Goal: Participate in discussion: Engage in conversation with other users on a specific topic

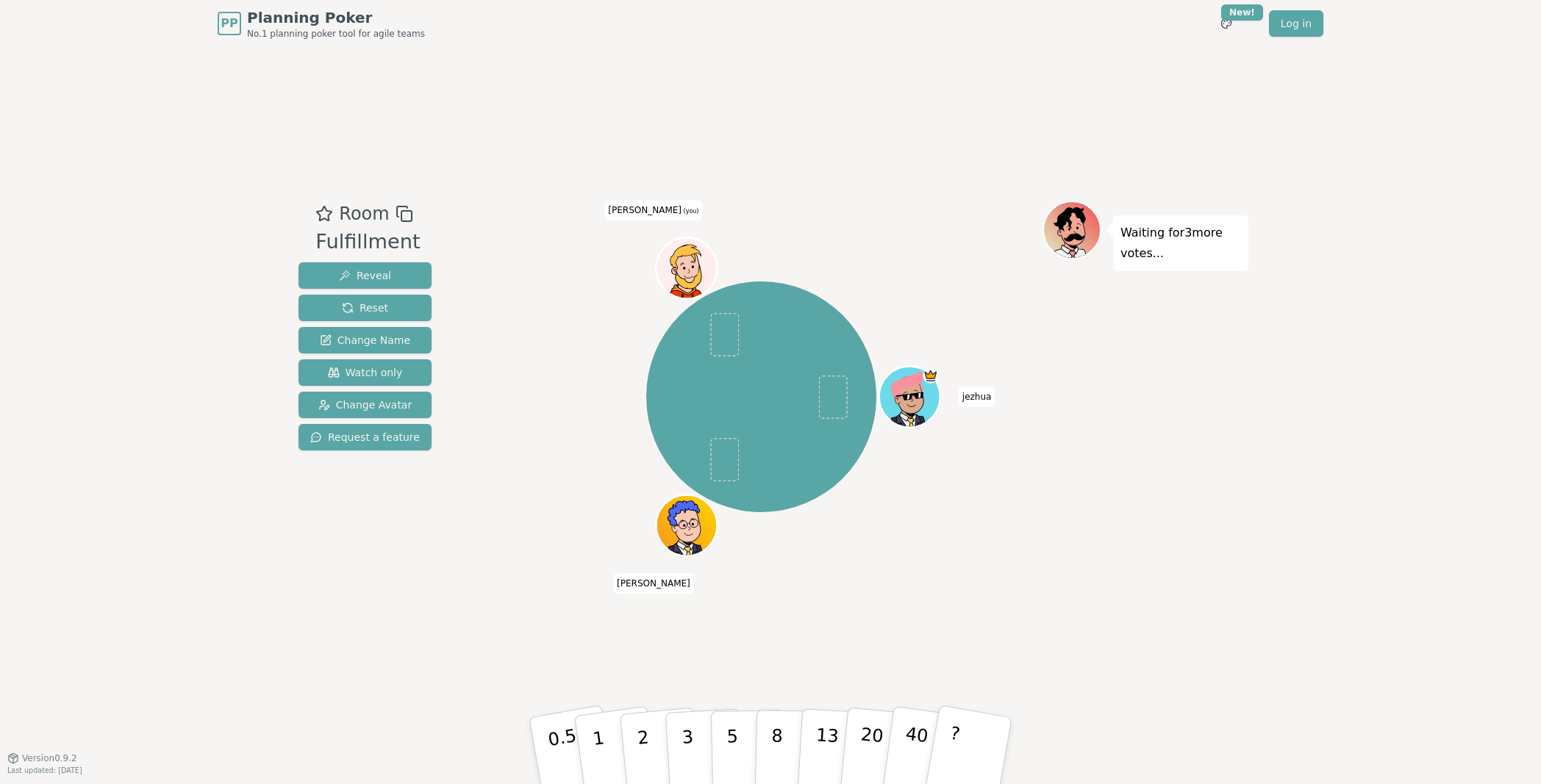
click at [554, 374] on div "jezhua [PERSON_NAME] [PERSON_NAME] (you)" at bounding box center [761, 397] width 562 height 340
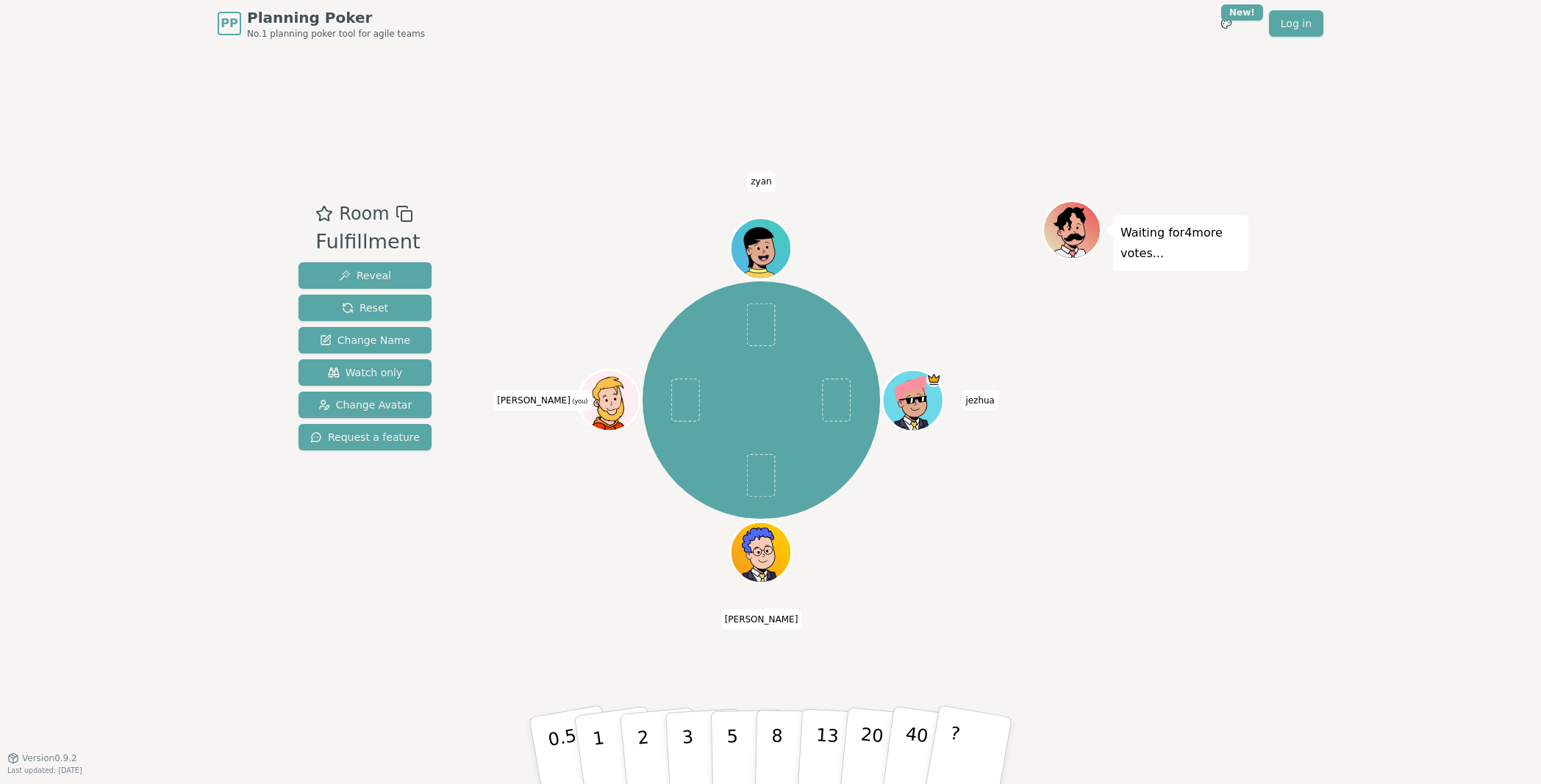
click at [496, 562] on div "jezhua [PERSON_NAME] [PERSON_NAME] (you) zyan" at bounding box center [761, 400] width 562 height 347
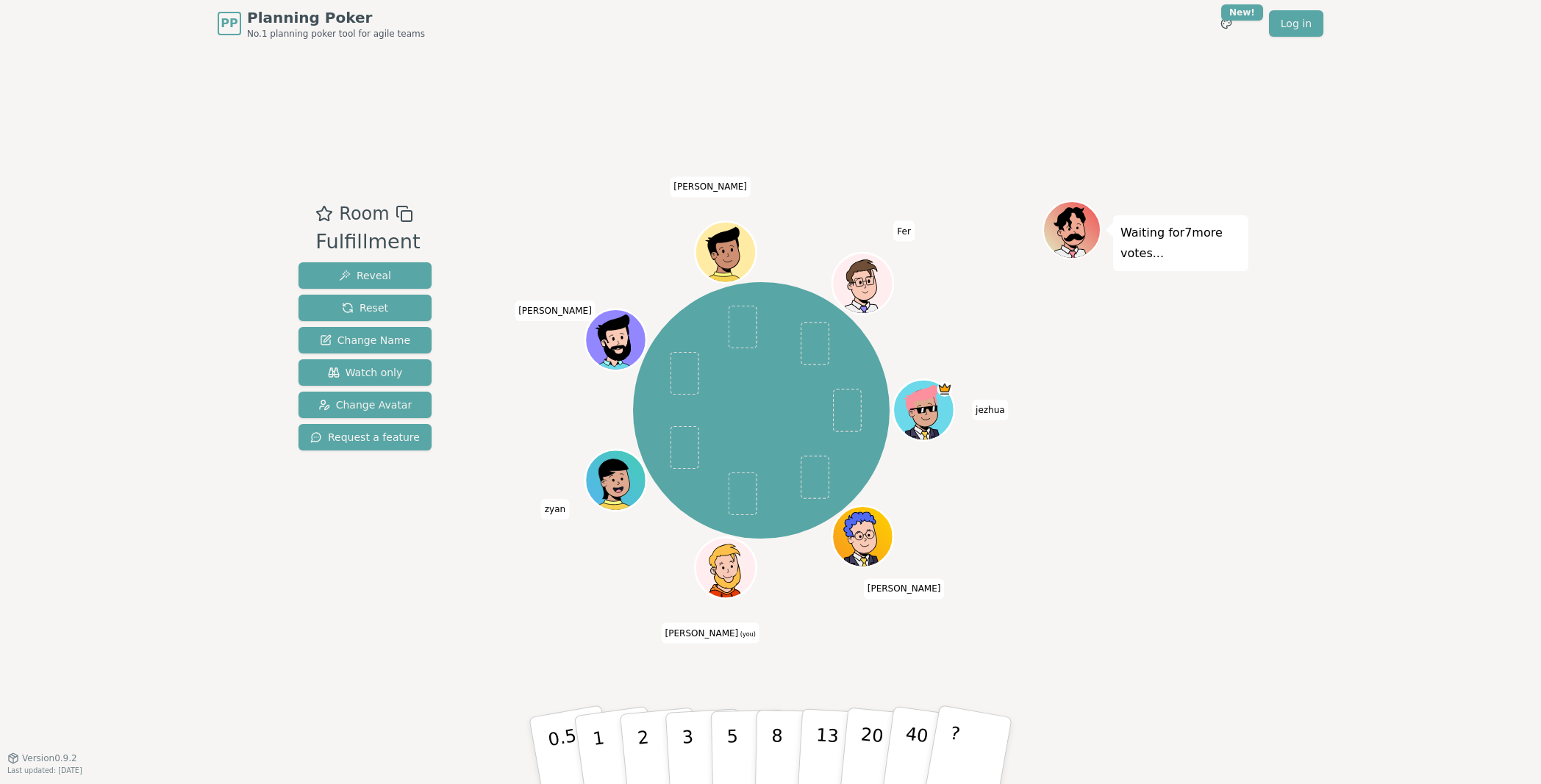
click at [550, 653] on div "Room Fulfillment Reveal Reset Change Name Watch only Change Avatar Request a fe…" at bounding box center [770, 402] width 956 height 711
click at [728, 734] on p "5" at bounding box center [732, 751] width 13 height 79
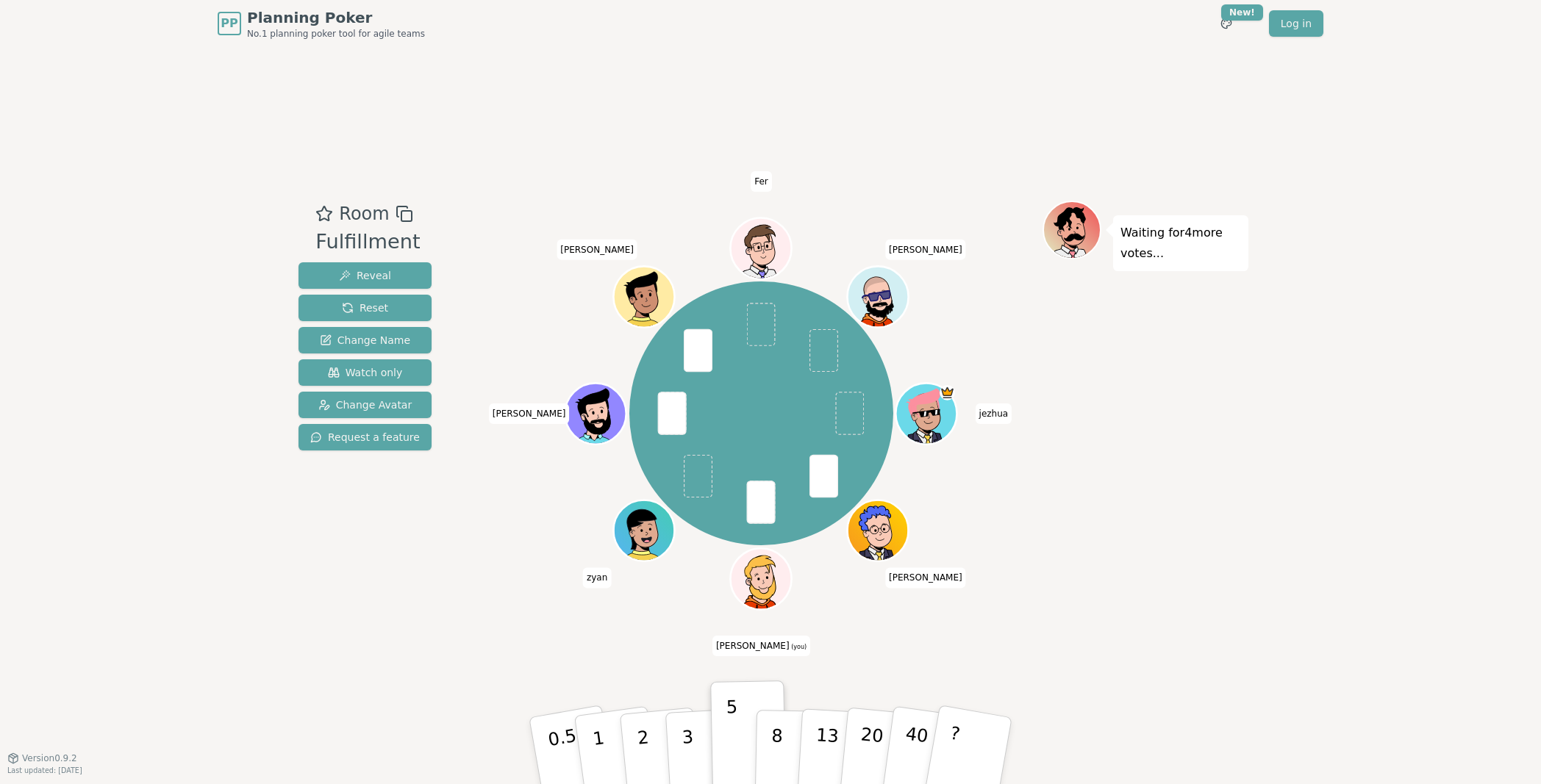
click at [1079, 544] on div "Waiting for 4 more votes..." at bounding box center [1145, 403] width 206 height 405
click at [1079, 540] on div "Waiting for 4 more votes..." at bounding box center [1145, 403] width 206 height 405
click at [1077, 523] on div "Waiting for 4 more votes..." at bounding box center [1145, 403] width 206 height 405
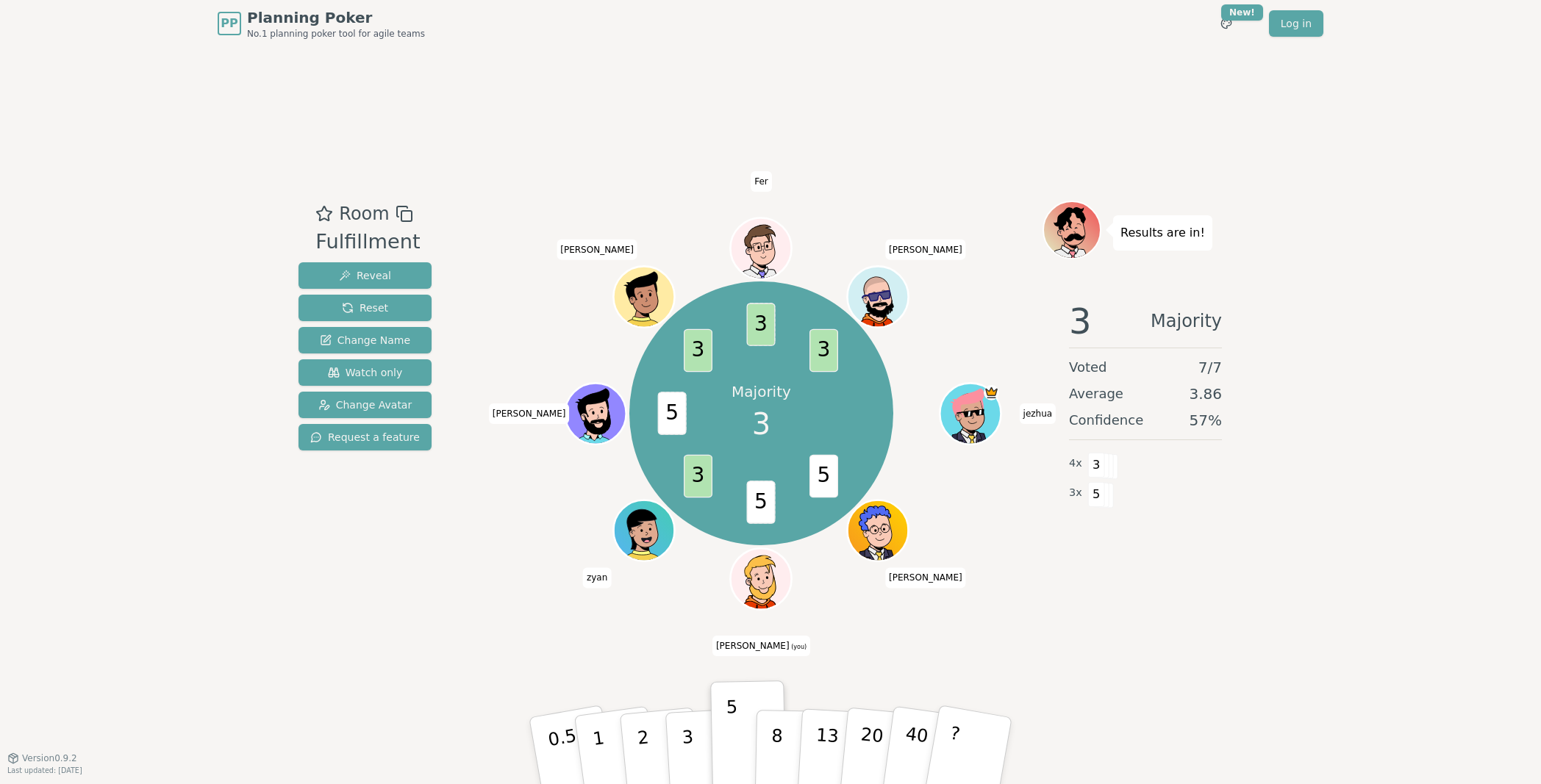
click at [450, 611] on div "Room Fulfillment Reveal Reset Change Name Watch only Change Avatar Request a fe…" at bounding box center [770, 402] width 956 height 711
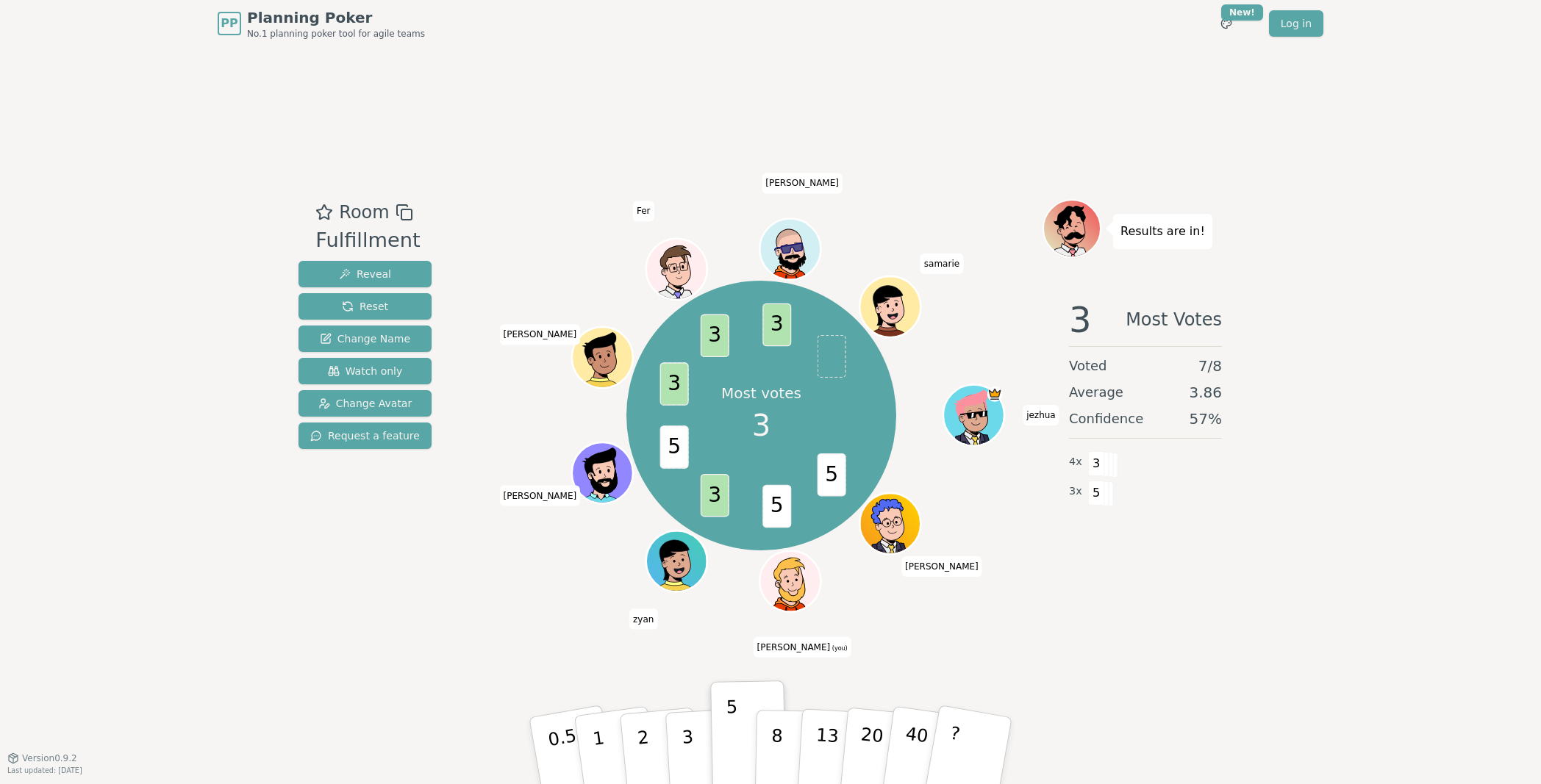
click at [278, 597] on div "PP Planning Poker No.1 planning poker tool for agile teams Toggle theme New! Lo…" at bounding box center [770, 392] width 1541 height 784
click at [381, 595] on div "Room Fulfillment Reveal Reset Change Name Watch only Change Avatar Request a fe…" at bounding box center [365, 403] width 145 height 408
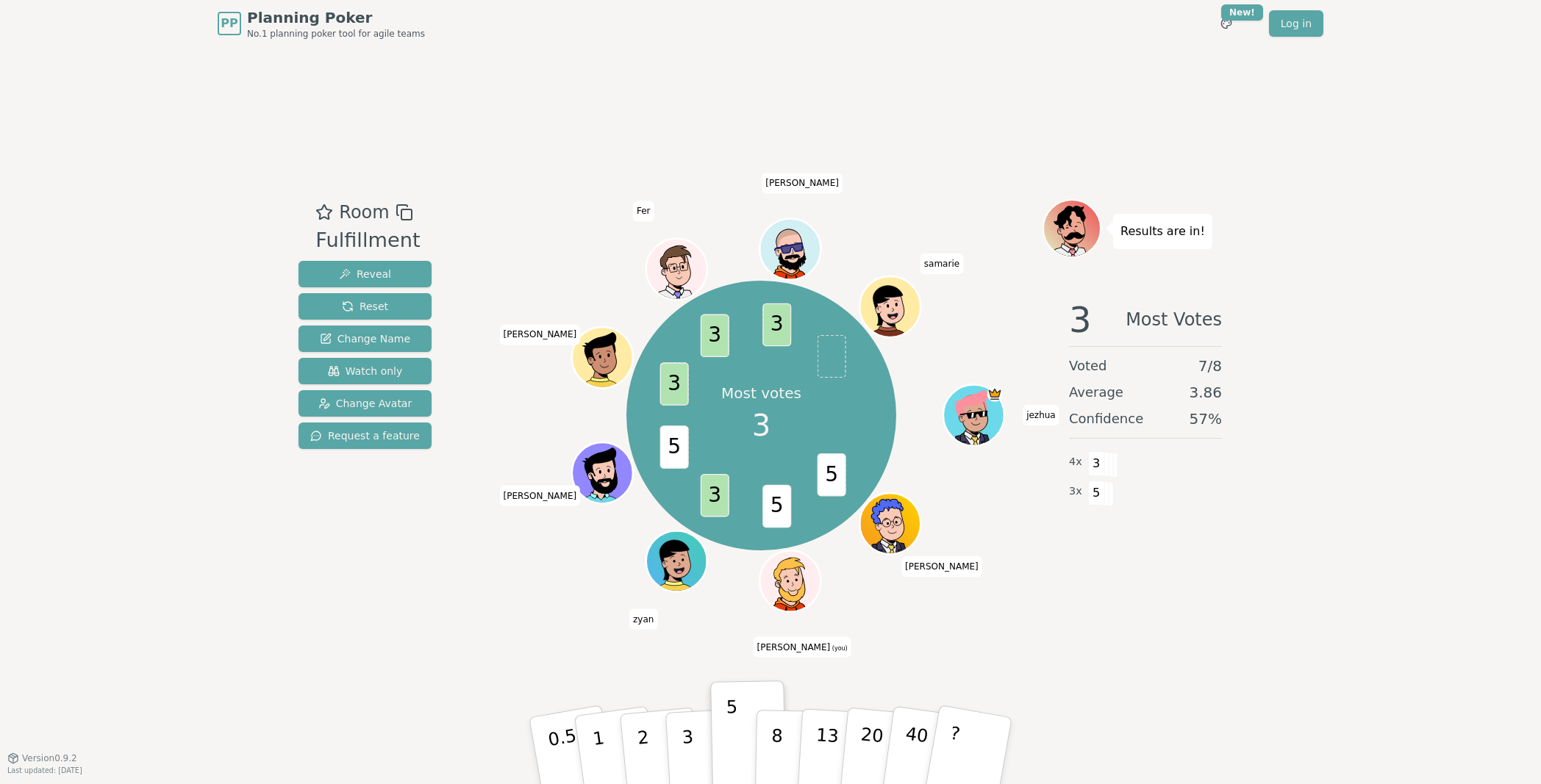
click at [405, 535] on div "Room Fulfillment Reveal Reset Change Name Watch only Change Avatar Request a fe…" at bounding box center [365, 403] width 145 height 408
click at [404, 535] on div "Room Fulfillment Reveal Reset Change Name Watch only Change Avatar Request a fe…" at bounding box center [365, 403] width 145 height 408
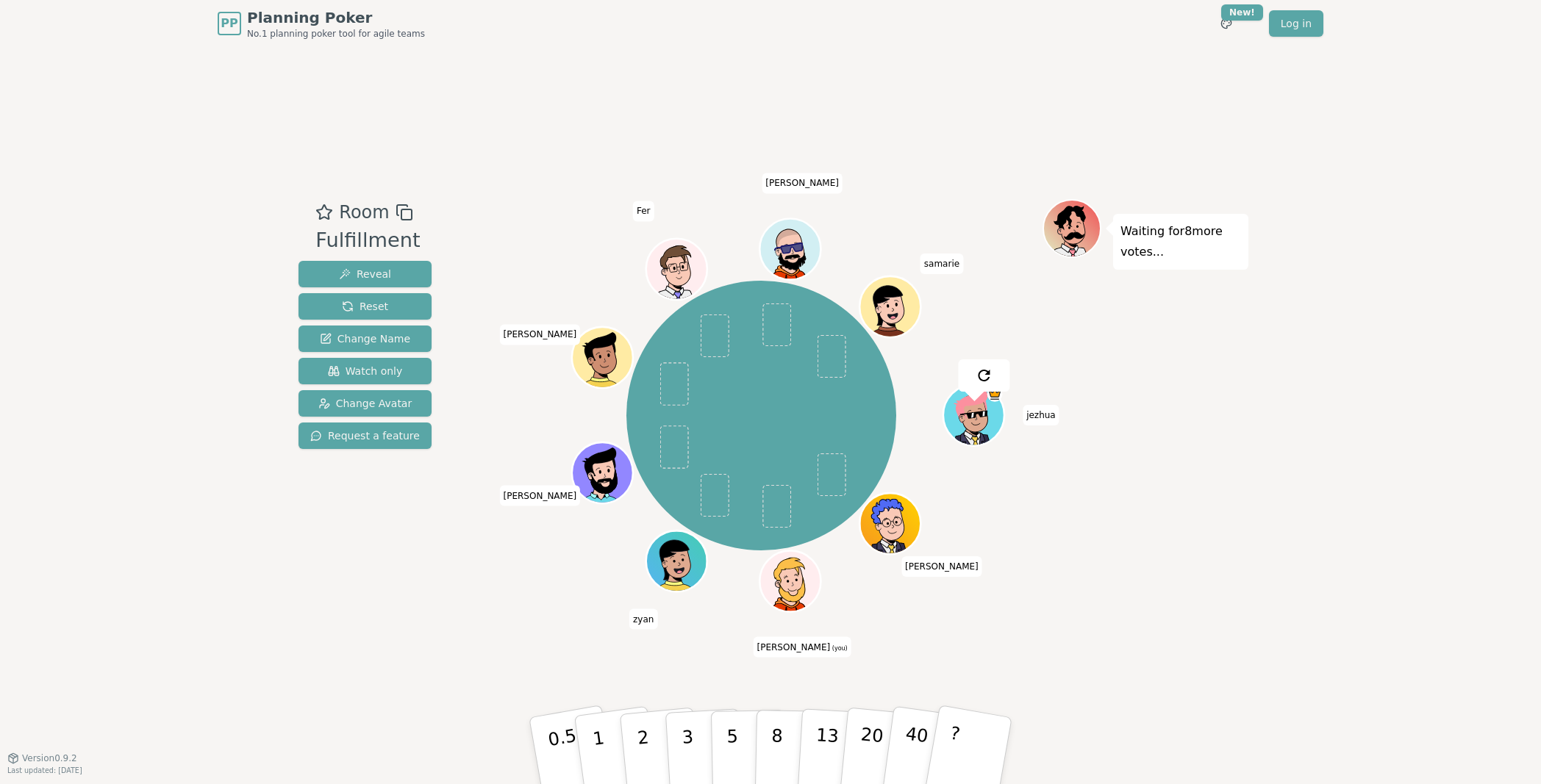
click at [404, 535] on div "Room Fulfillment Reveal Reset Change Name Watch only Change Avatar Request a fe…" at bounding box center [365, 403] width 145 height 408
click at [689, 727] on p "3" at bounding box center [688, 753] width 17 height 80
click at [1136, 541] on div "Waiting for 6 more votes..." at bounding box center [1145, 403] width 206 height 408
click at [374, 576] on div "Room Fulfillment Reveal Reset Change Name Watch only Change Avatar Request a fe…" at bounding box center [365, 403] width 145 height 408
click at [686, 738] on p "3" at bounding box center [688, 753] width 17 height 80
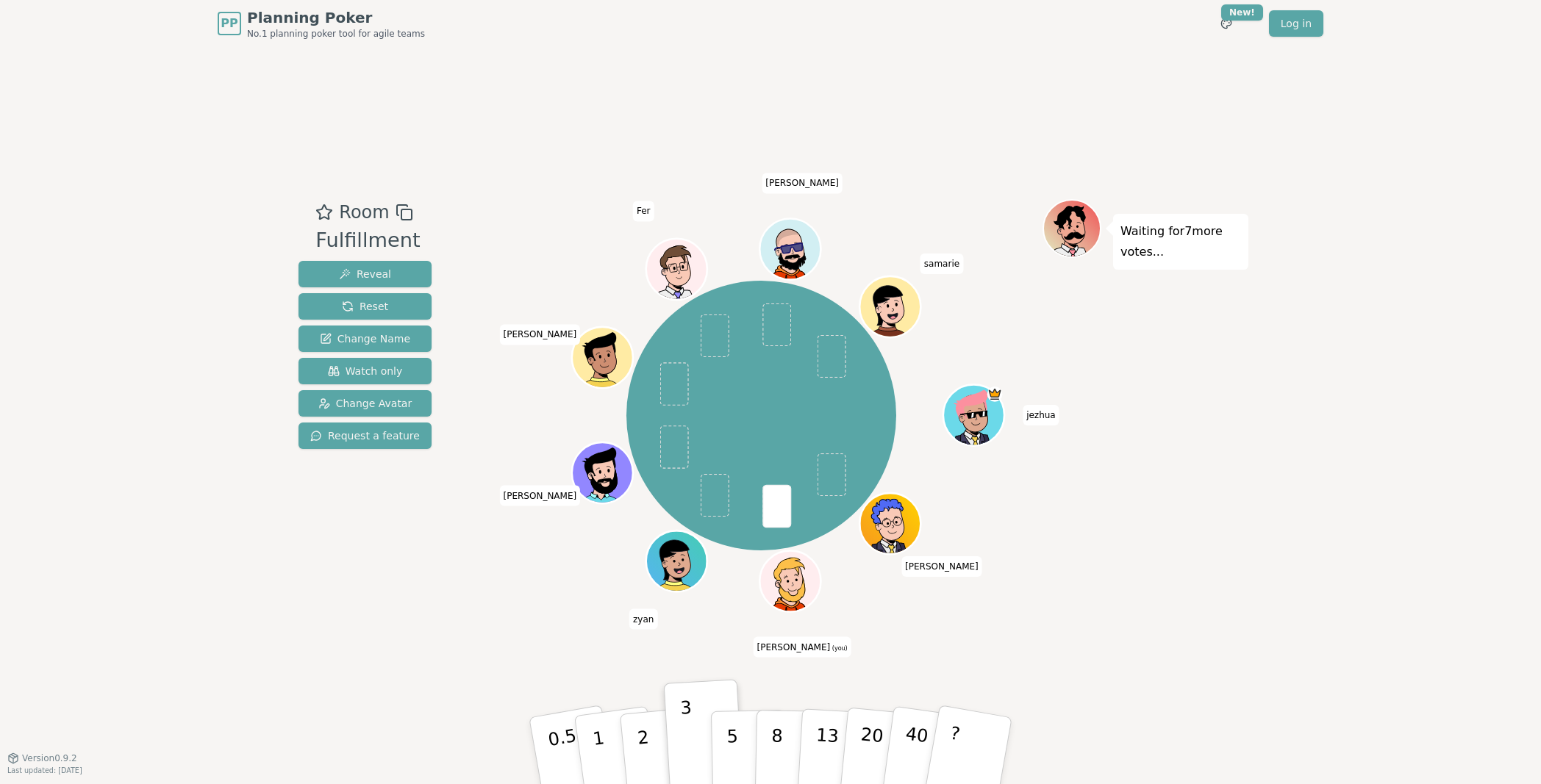
click at [558, 696] on div "Room Fulfillment Reveal Reset Change Name Watch only Change Avatar Request a fe…" at bounding box center [770, 402] width 956 height 711
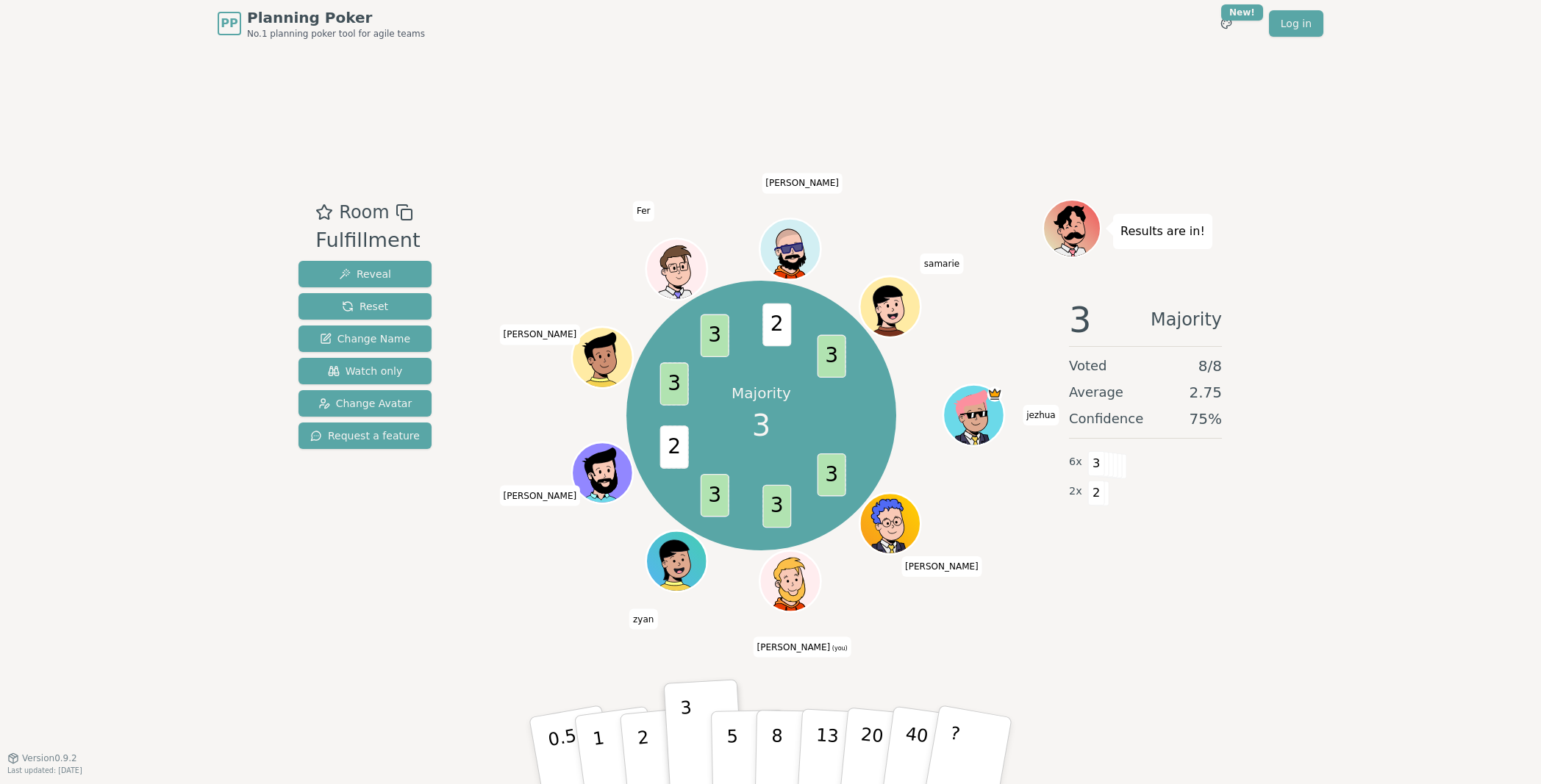
click at [506, 669] on div "Room Fulfillment Reveal Reset Change Name Watch only Change Avatar Request a fe…" at bounding box center [770, 402] width 956 height 711
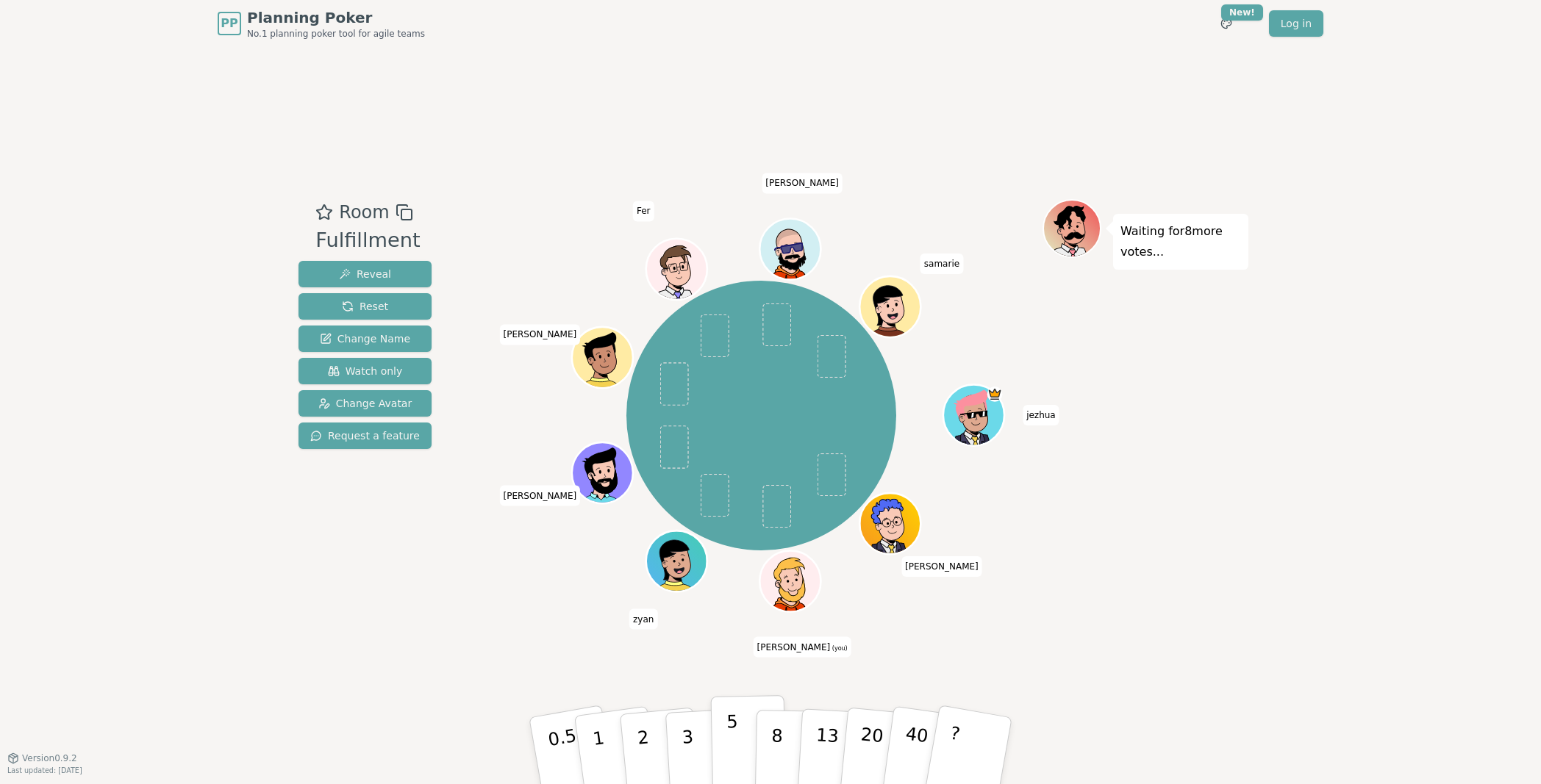
click at [727, 737] on p "5" at bounding box center [732, 751] width 13 height 79
click at [1078, 640] on div "Room Fulfillment Reveal Reset Change Name Watch only Change Avatar Request a fe…" at bounding box center [770, 402] width 956 height 711
click at [933, 667] on div "Room Fulfillment Reveal Reset Change Name Watch only Change Avatar Request a fe…" at bounding box center [770, 402] width 956 height 711
click at [645, 746] on p "2" at bounding box center [645, 753] width 20 height 80
click at [538, 644] on div "Room Fulfillment Reveal Reset Change Name Watch only Change Avatar Request a fe…" at bounding box center [770, 402] width 956 height 711
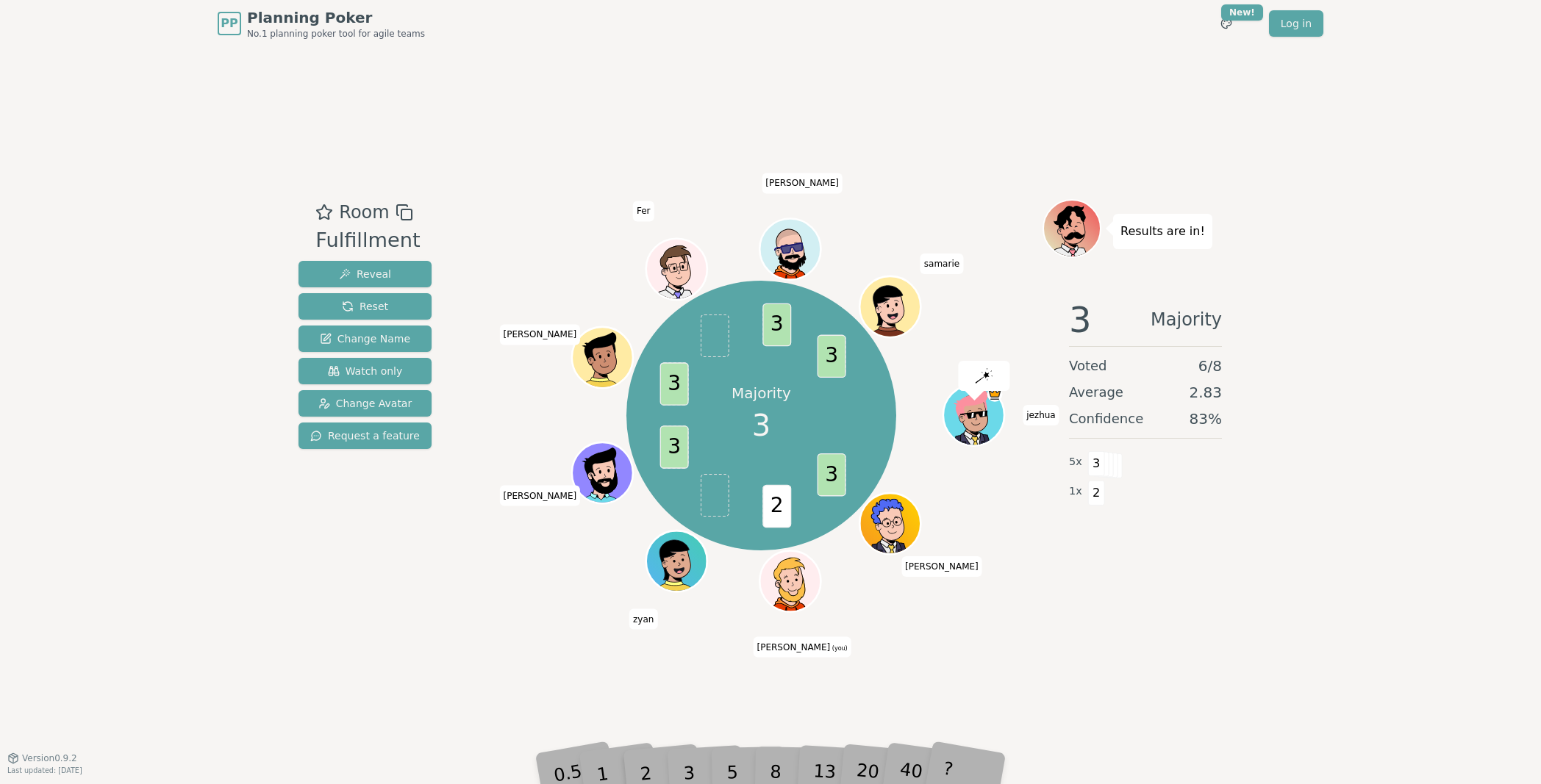
click at [687, 680] on div "Room Fulfillment Reveal Reset Change Name Watch only Change Avatar Request a fe…" at bounding box center [770, 402] width 956 height 711
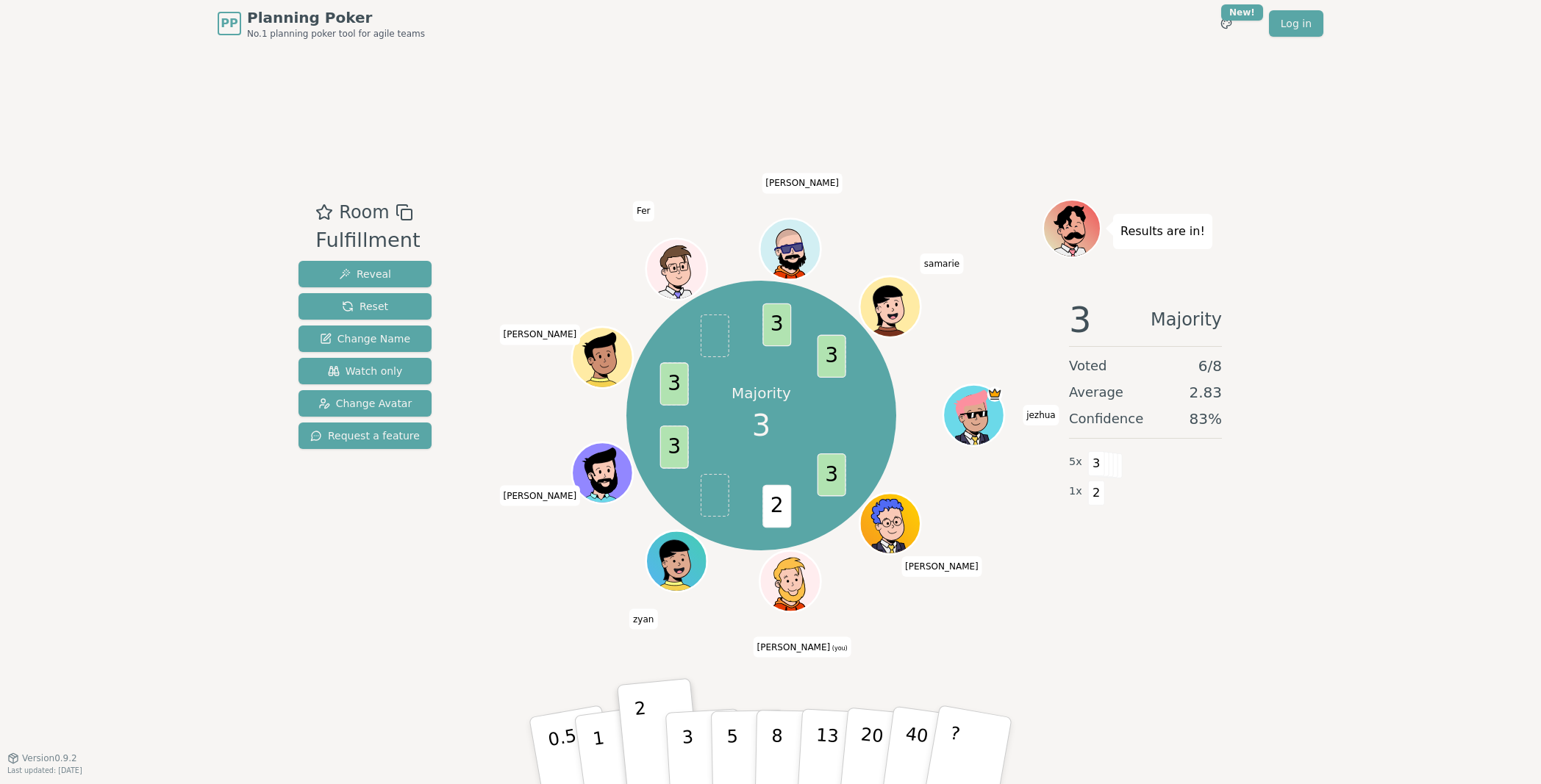
click at [482, 604] on div "Majority 3 3 2 3 3 3 3 jezhua [PERSON_NAME] [PERSON_NAME] (you) zyan [PERSON_NA…" at bounding box center [761, 416] width 562 height 381
click at [682, 721] on p "3" at bounding box center [688, 753] width 17 height 80
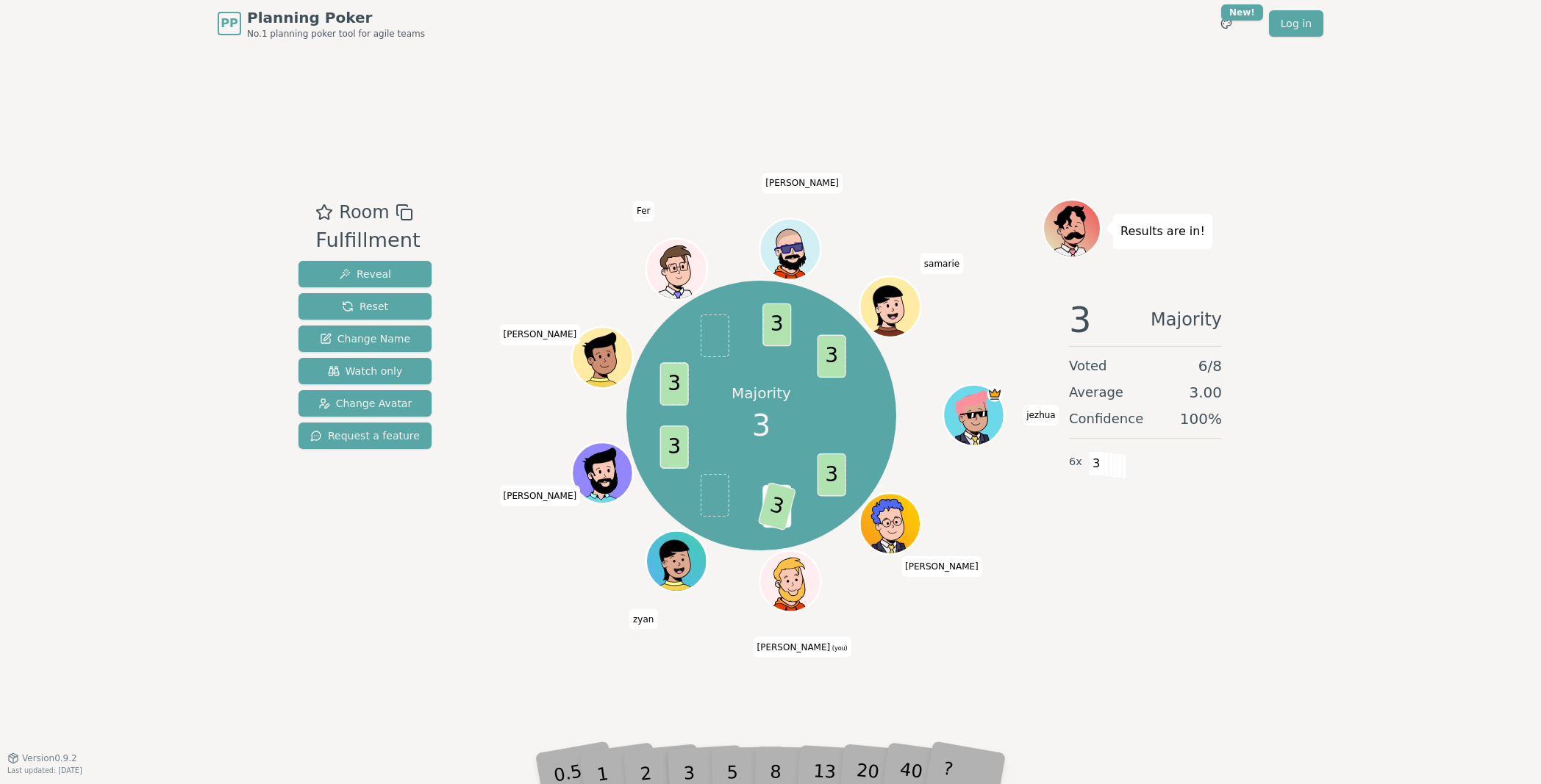
click at [384, 564] on div "Room Fulfillment Reveal Reset Change Name Watch only Change Avatar Request a fe…" at bounding box center [365, 403] width 145 height 408
